Goal: Information Seeking & Learning: Learn about a topic

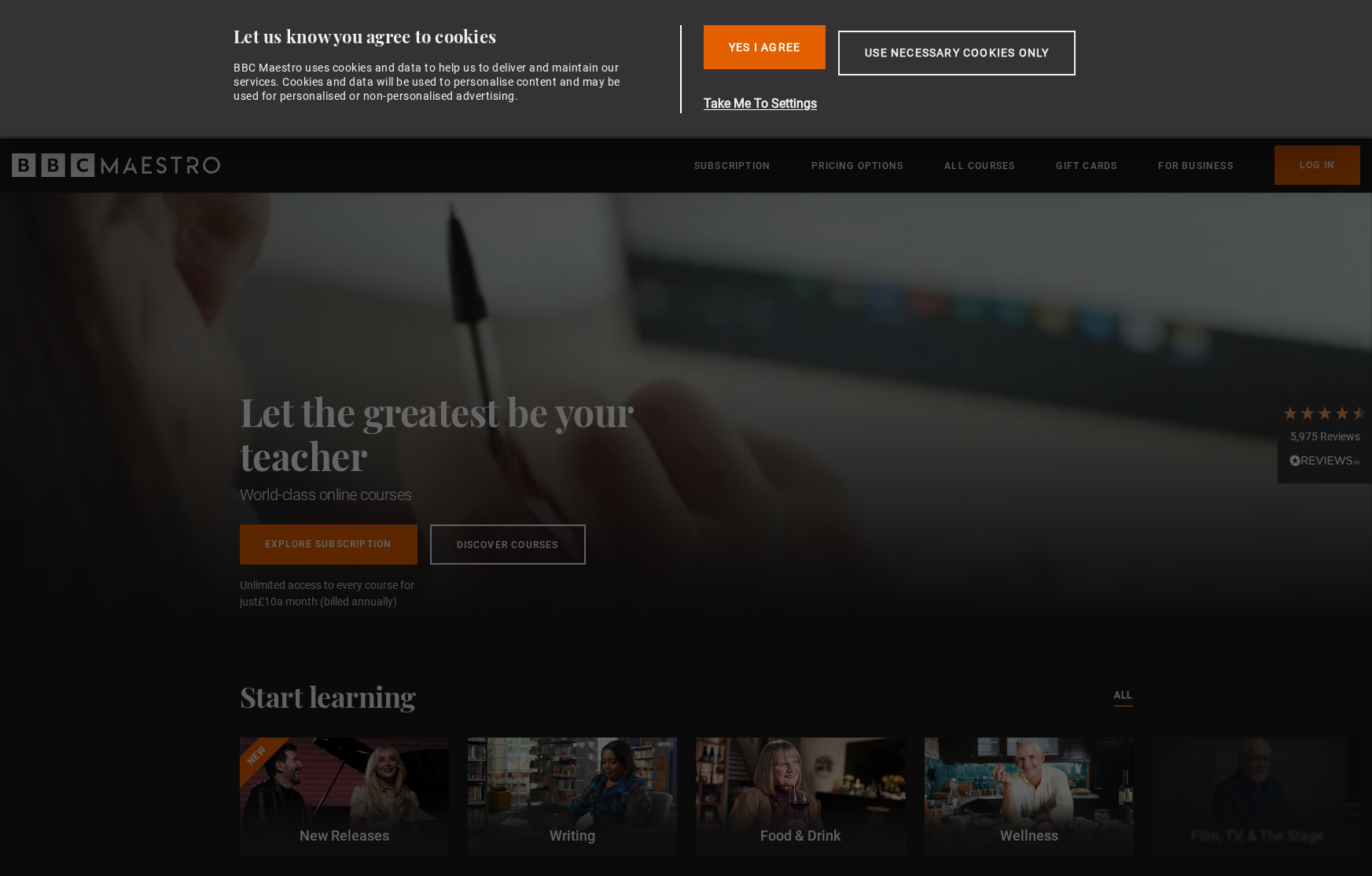
scroll to position [0, 206]
click at [542, 312] on div "Let the greatest be your teacher World-class online courses Explore Subscriptio…" at bounding box center [472, 404] width 464 height 424
click at [769, 16] on div "Consent Details [#IABV2SETTINGS#] About Let us know you agree to cookies BBC Ma…" at bounding box center [686, 69] width 991 height 138
click at [762, 33] on button "Yes I Agree" at bounding box center [764, 47] width 121 height 44
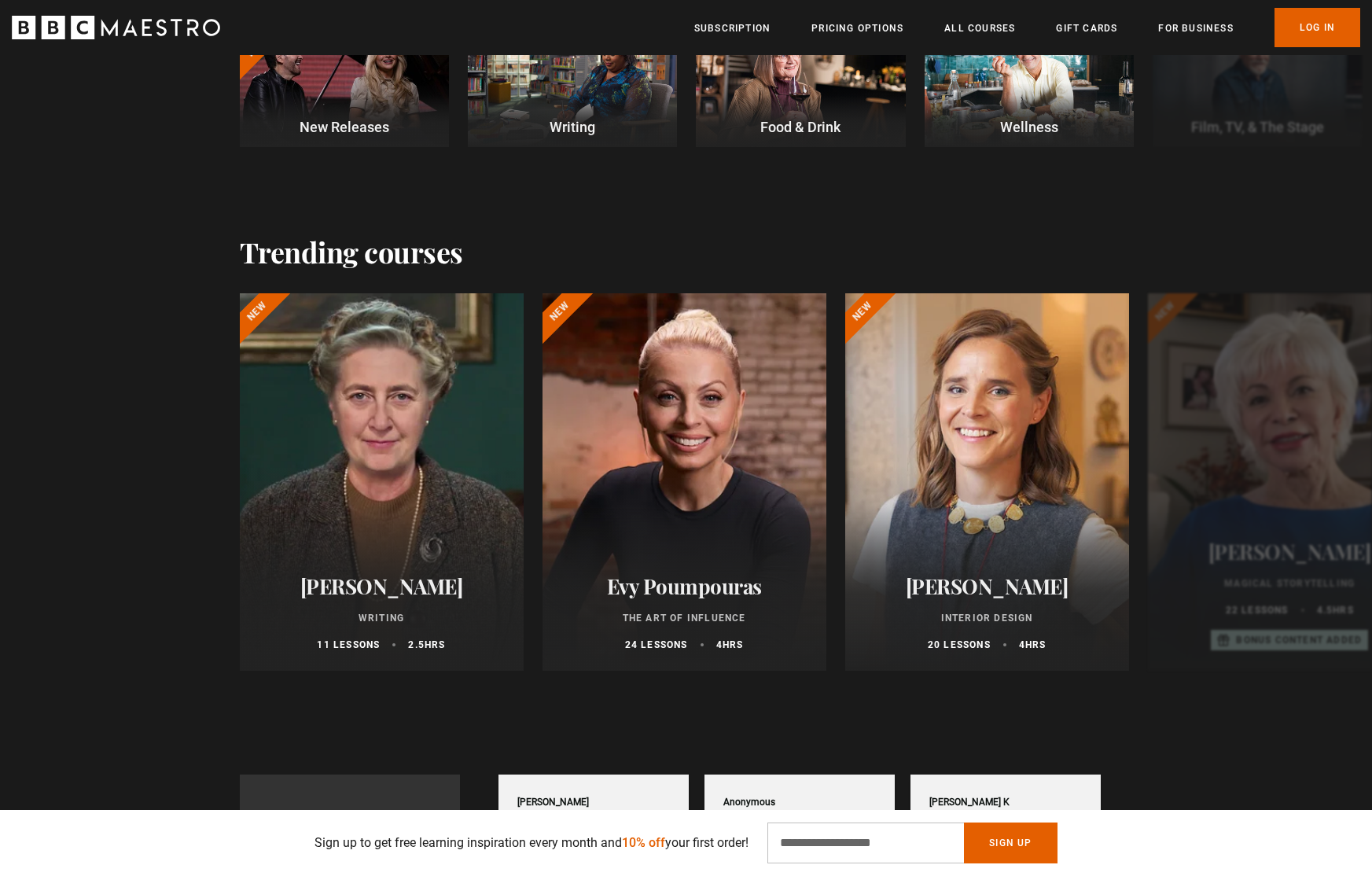
scroll to position [580, 0]
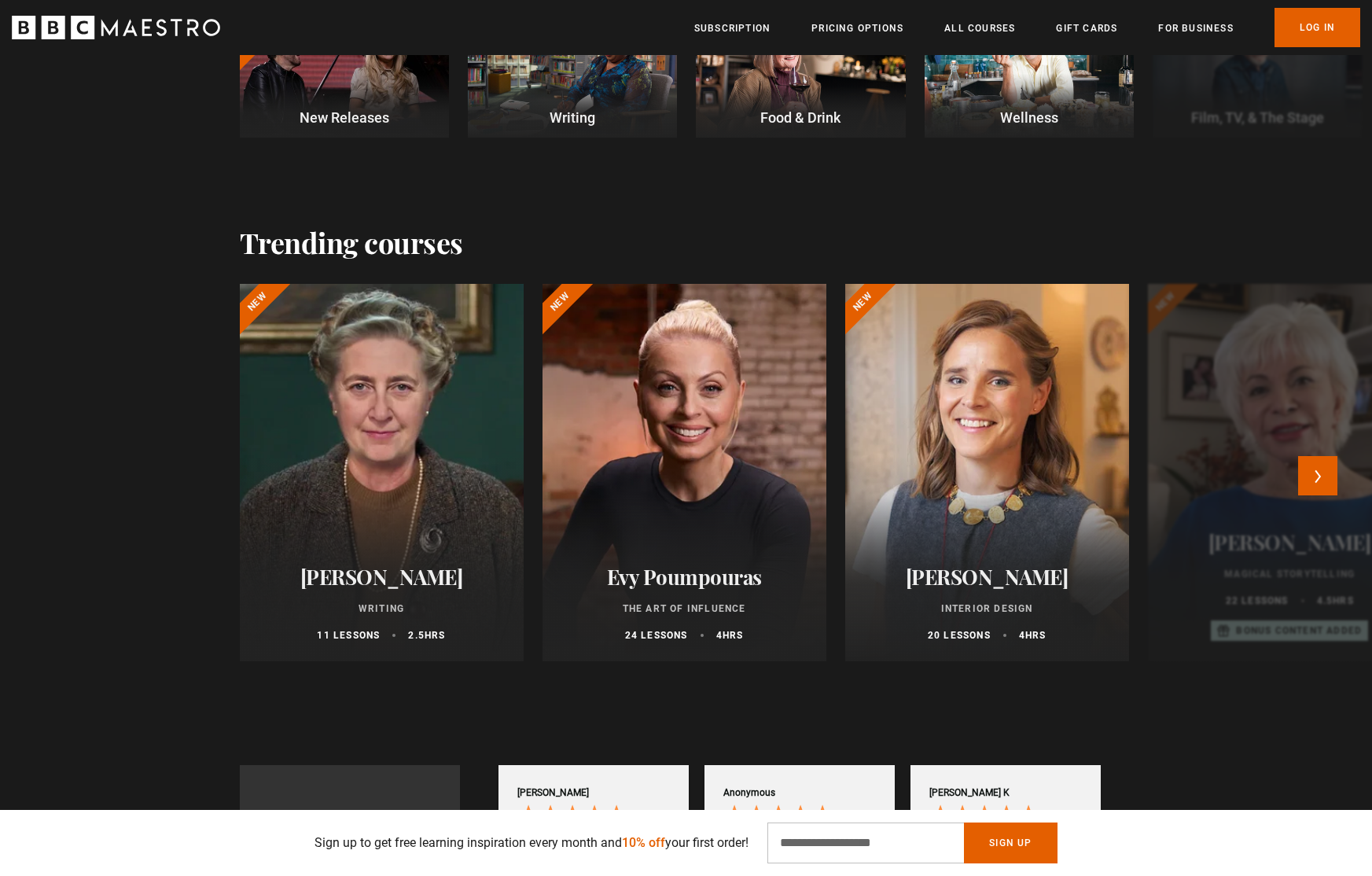
click at [642, 582] on h2 "Evy Poumpouras" at bounding box center [684, 577] width 246 height 24
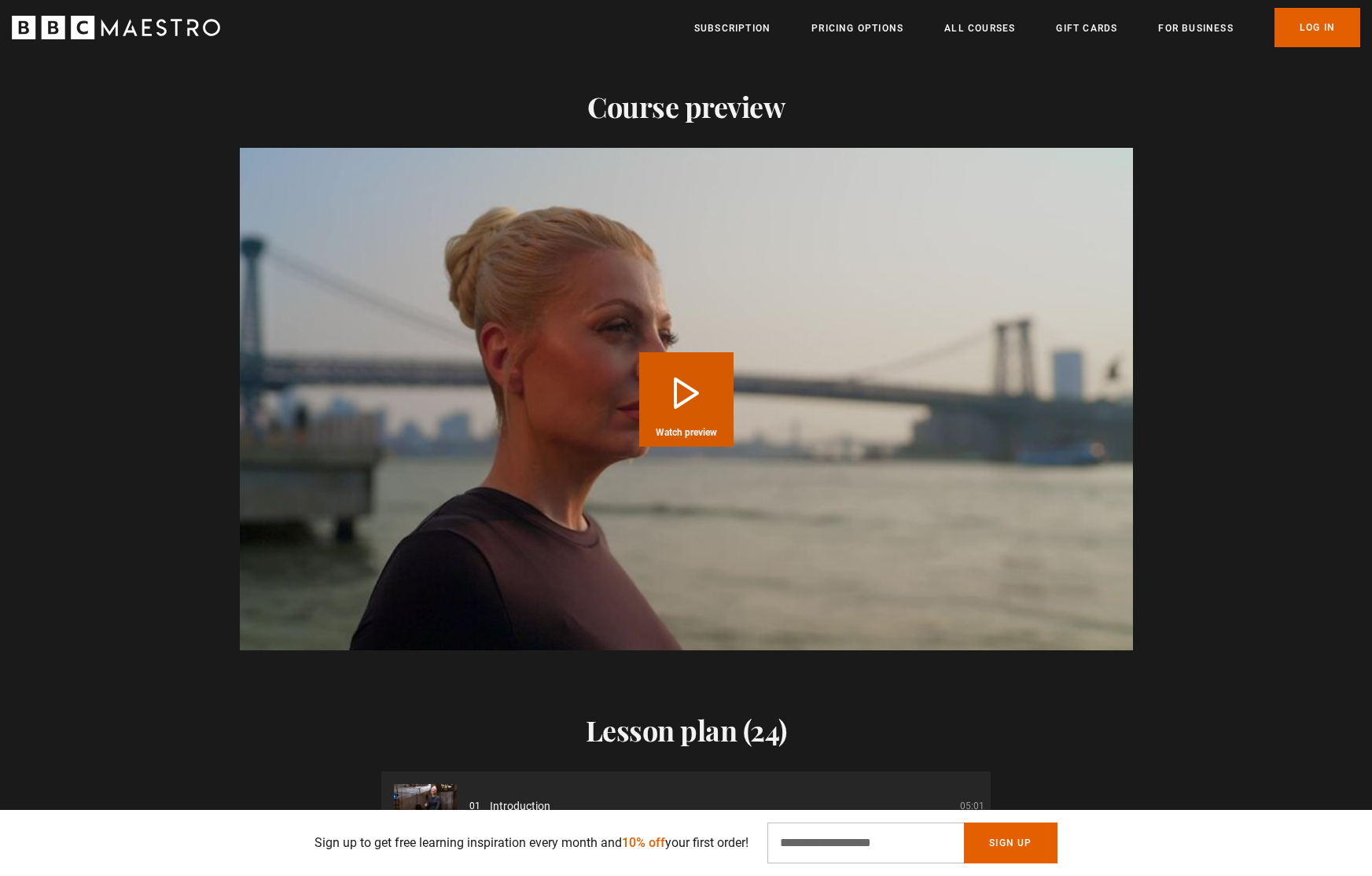
scroll to position [1745, 0]
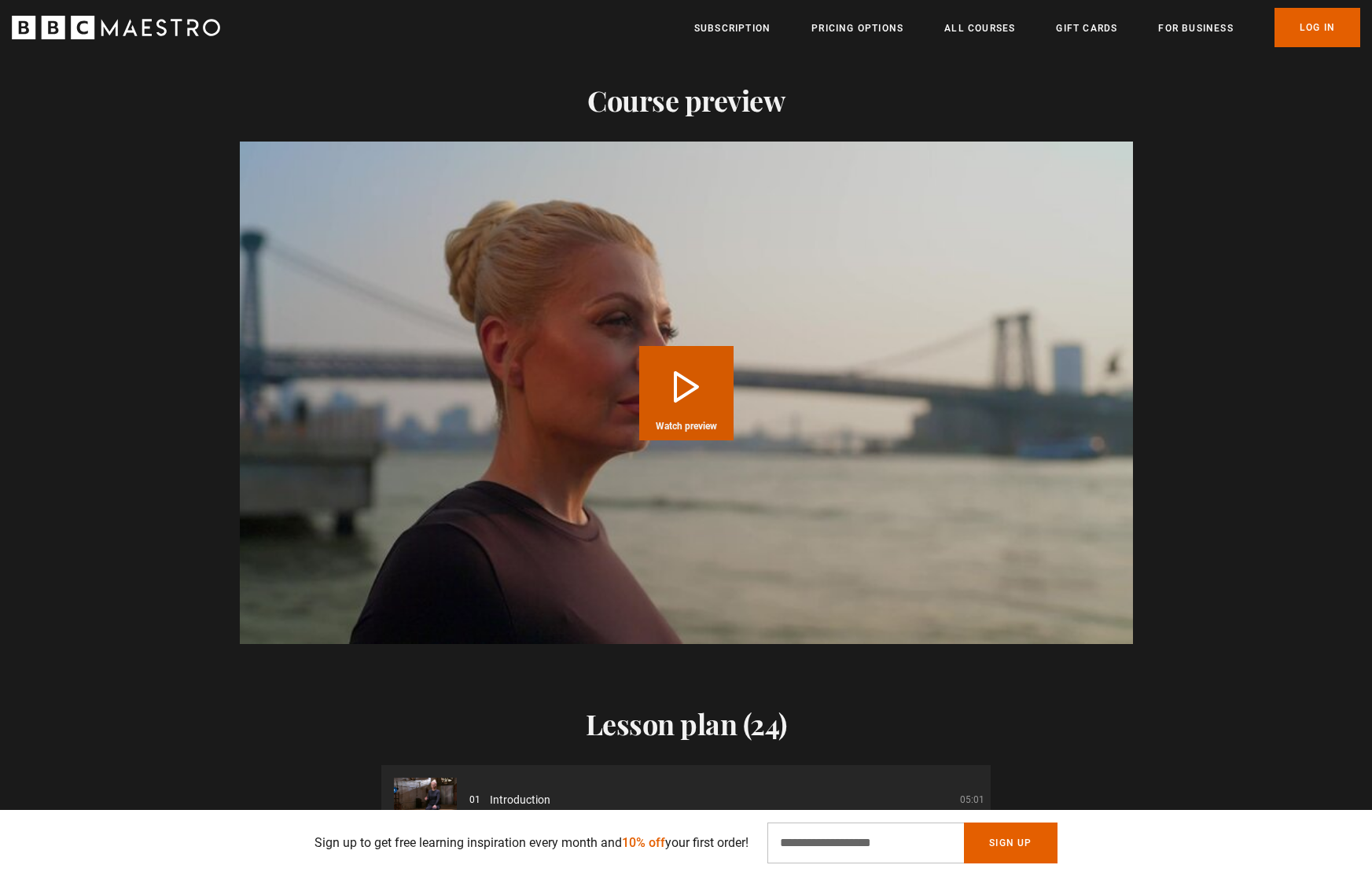
click at [642, 397] on button "Play Course overview for The Art of Influence with Evy Poumpouras Watch preview" at bounding box center [687, 393] width 95 height 95
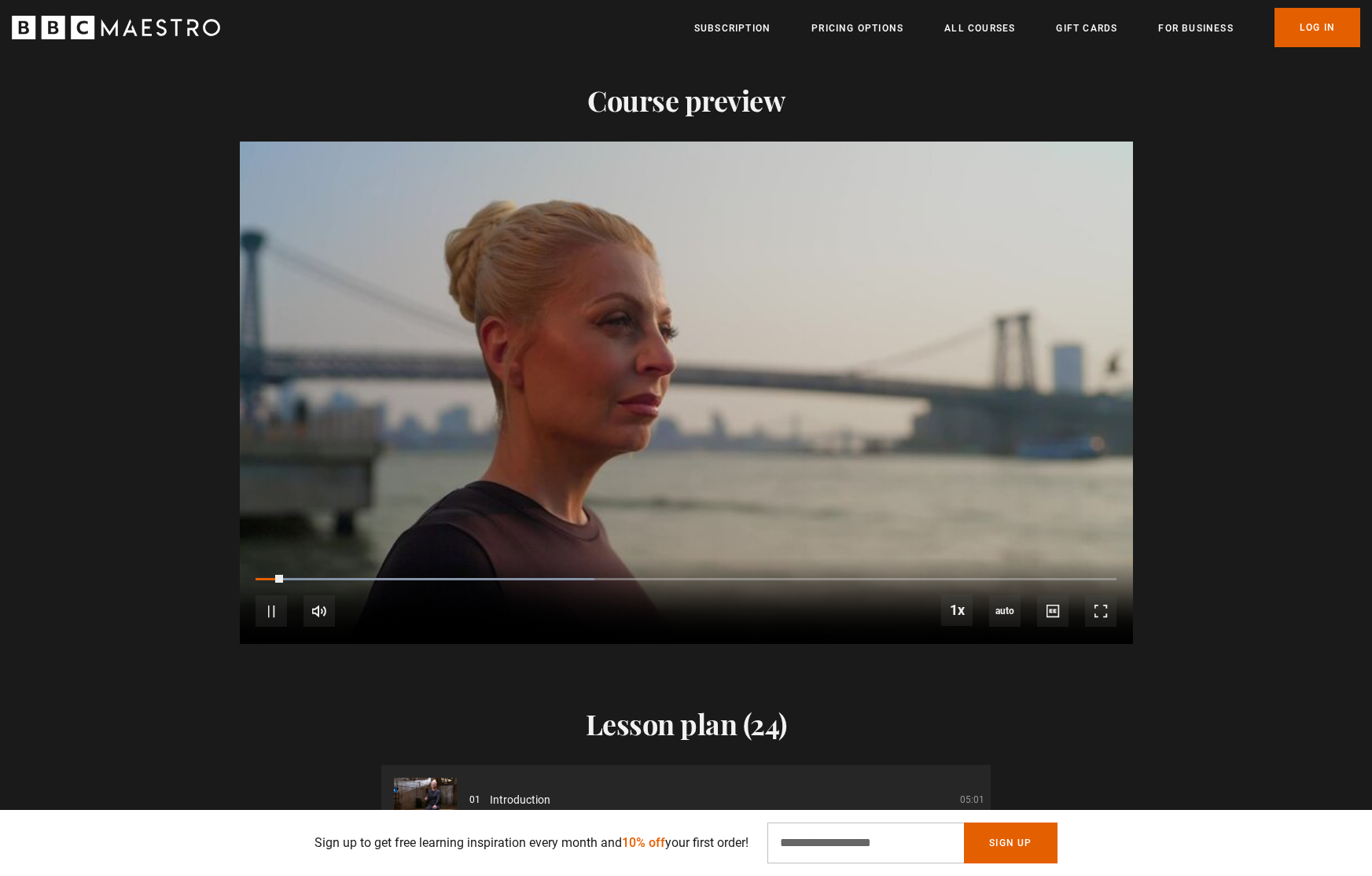
click at [376, 576] on div "10s Skip Back 10 seconds Pause 10s Skip Forward 10 seconds Loaded : 39.37% 0:12…" at bounding box center [687, 601] width 894 height 87
